Goal: Information Seeking & Learning: Learn about a topic

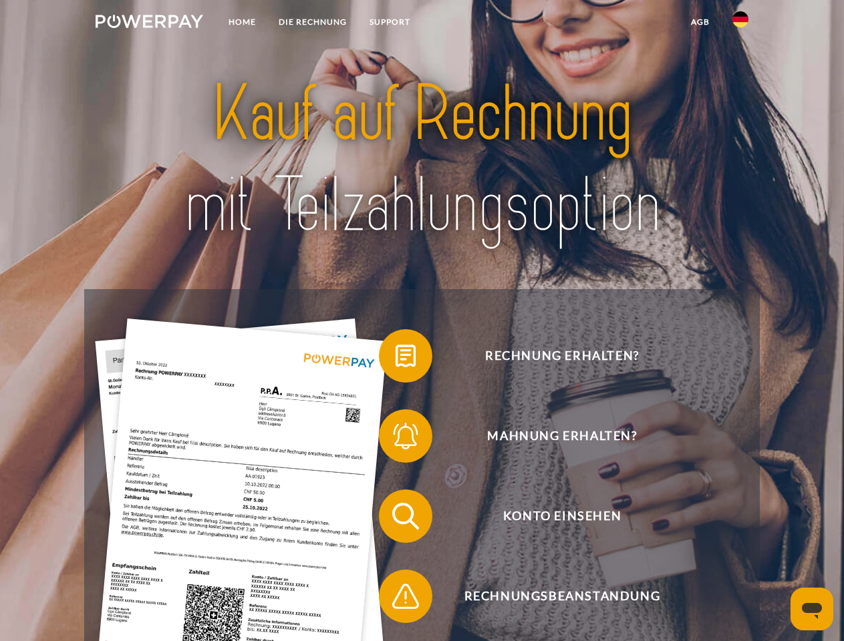
click at [149, 23] on img at bounding box center [150, 21] width 108 height 13
click at [740, 23] on img at bounding box center [740, 19] width 16 height 16
click at [700, 22] on link "agb" at bounding box center [700, 22] width 41 height 24
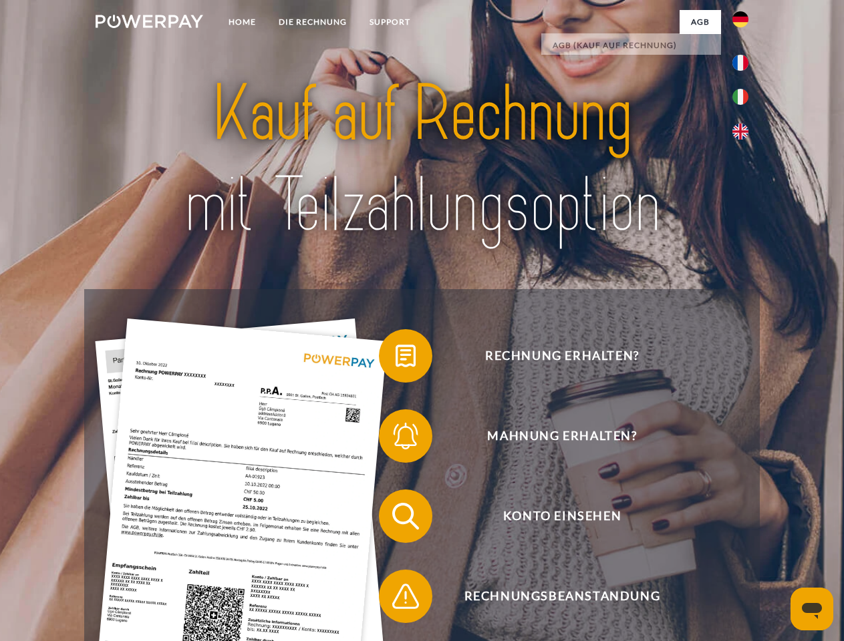
click at [396, 359] on span at bounding box center [385, 356] width 67 height 67
click at [396, 439] on span at bounding box center [385, 436] width 67 height 67
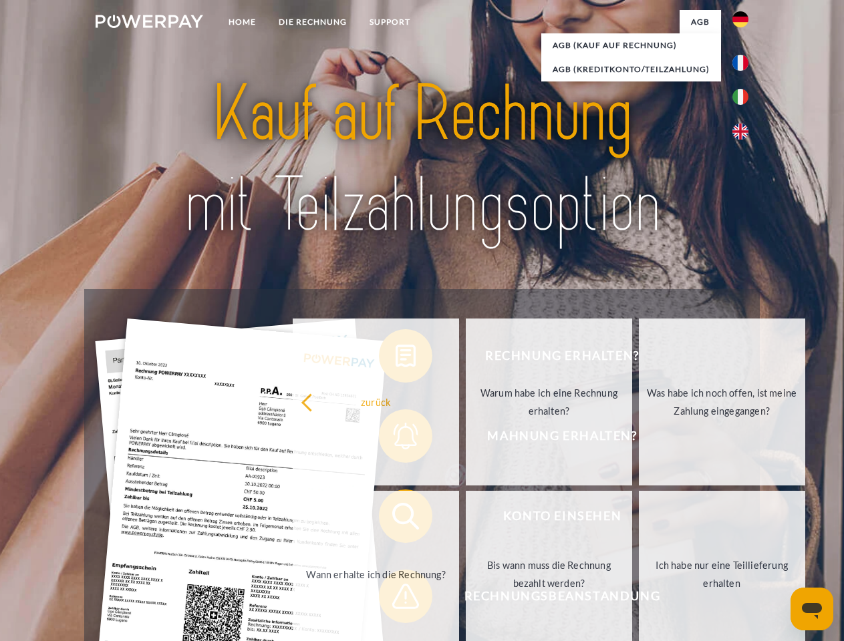
click at [466, 519] on link "Bis wann muss die Rechnung bezahlt werden?" at bounding box center [549, 574] width 166 height 167
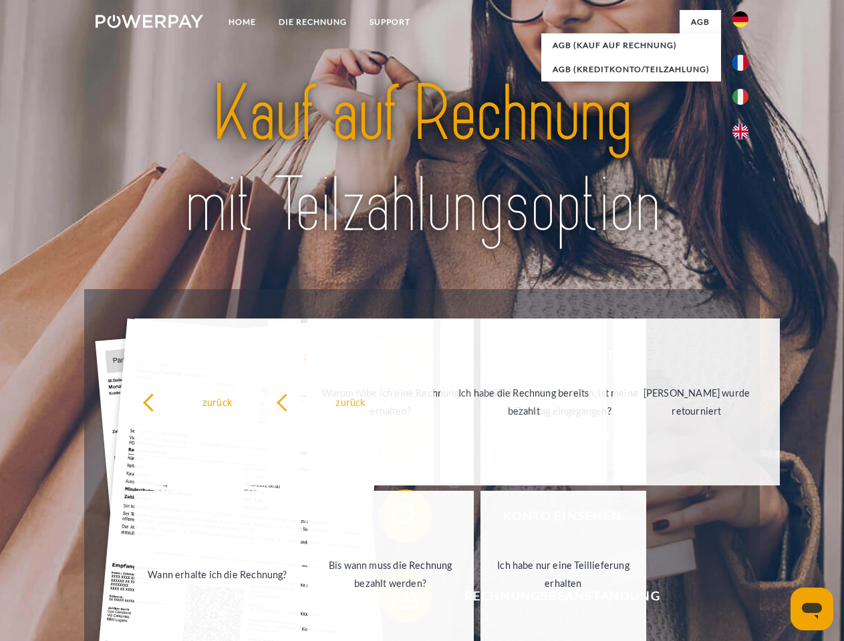
click at [396, 599] on span at bounding box center [385, 596] width 67 height 67
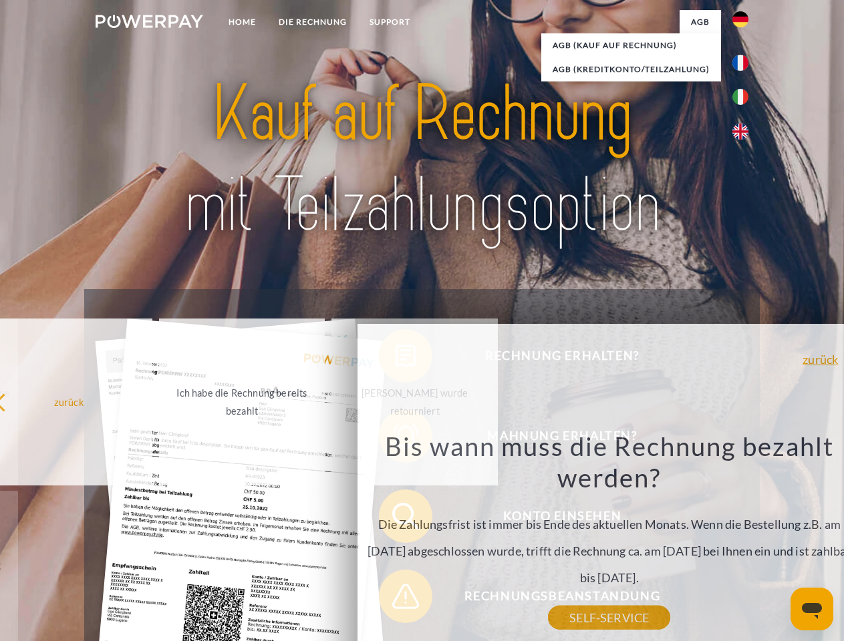
click at [812, 609] on icon "Messaging-Fenster öffnen" at bounding box center [812, 611] width 20 height 16
